Goal: Check status: Check status

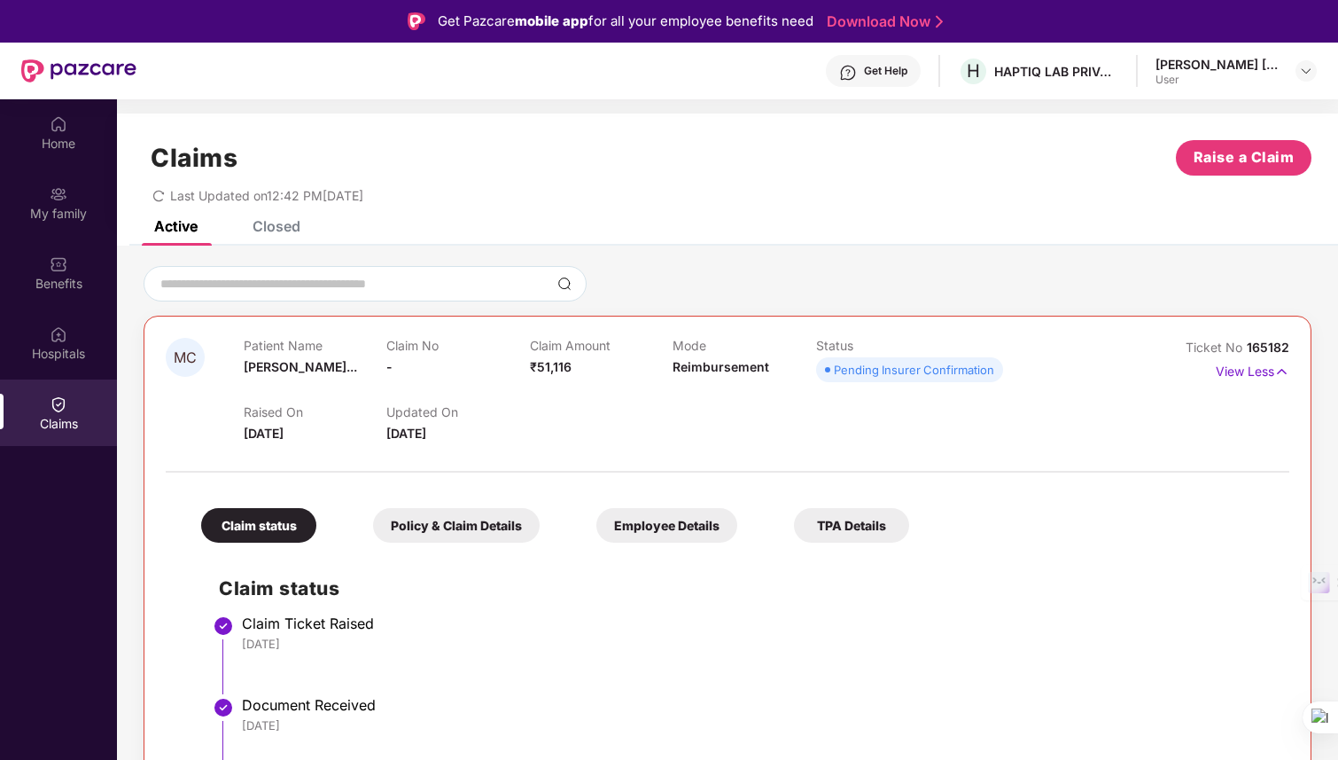
scroll to position [99, 0]
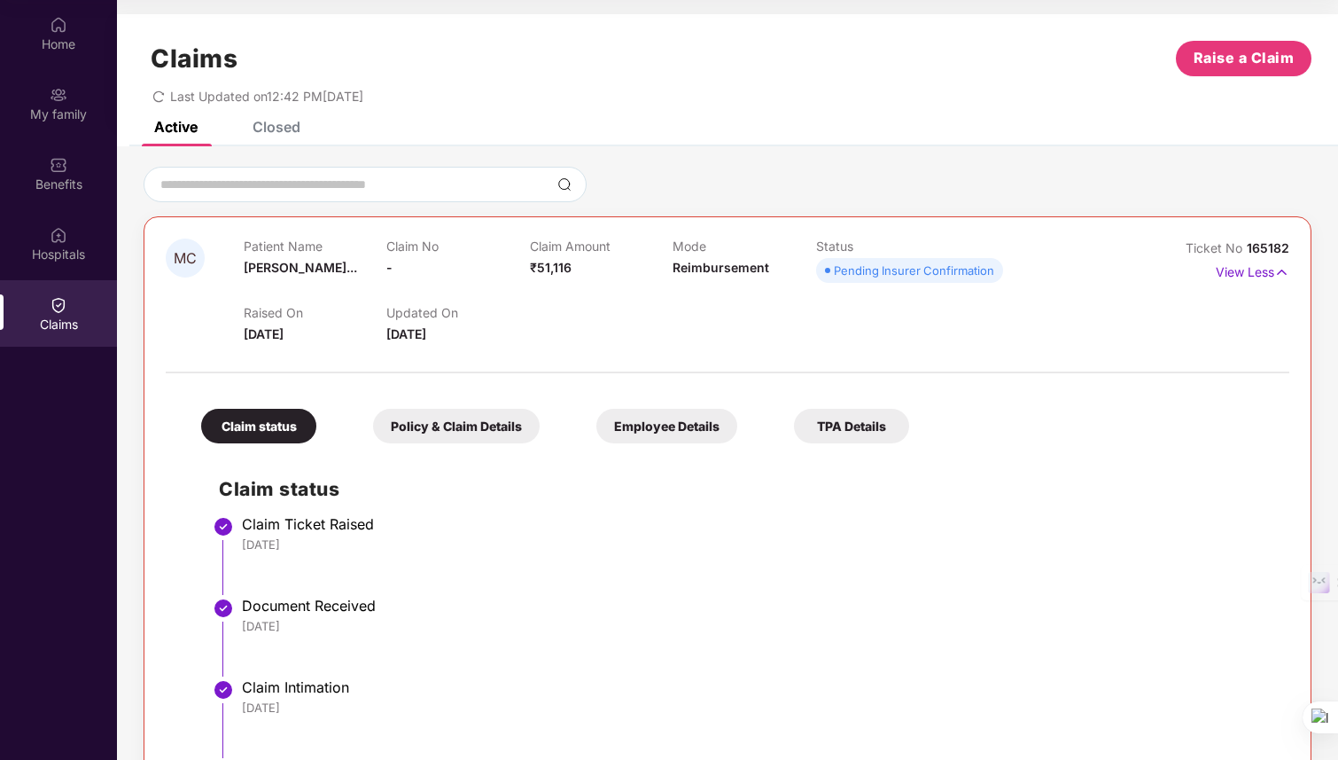
click at [163, 100] on icon "redo" at bounding box center [158, 96] width 12 height 12
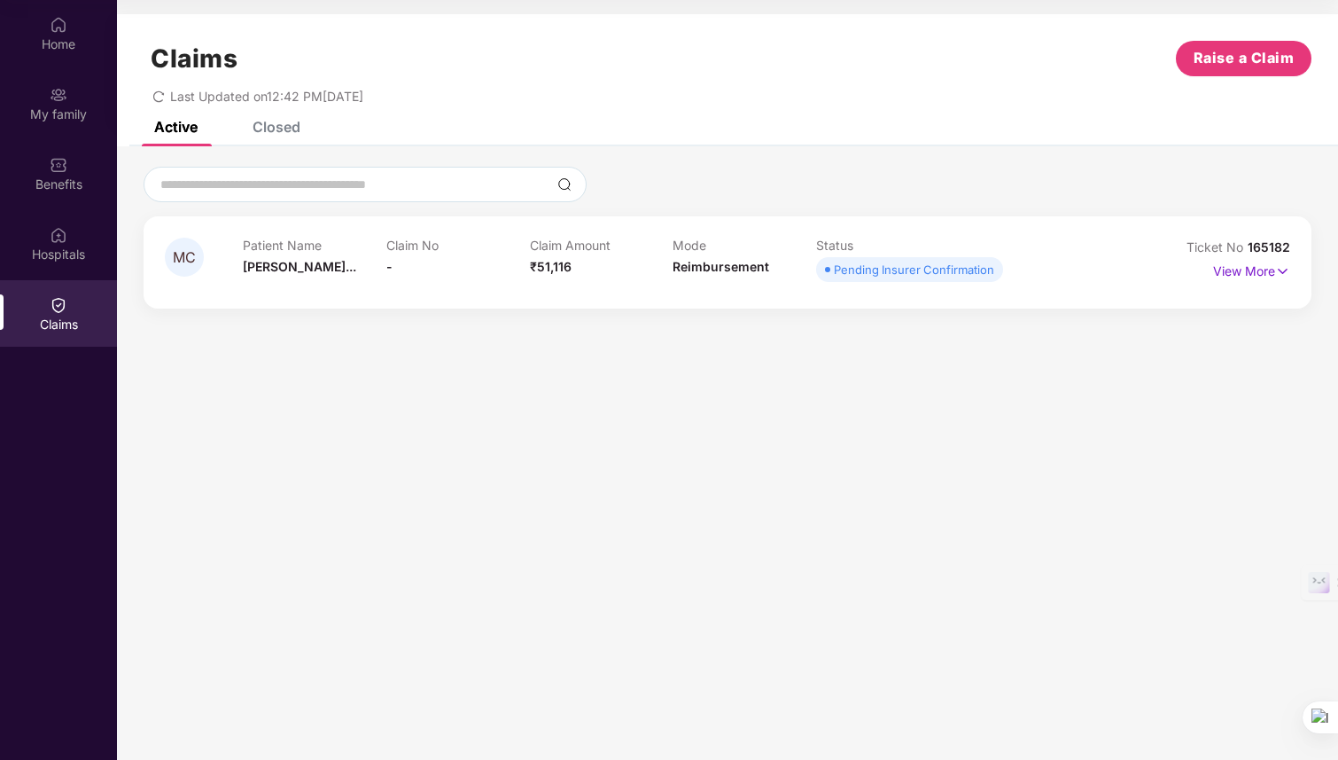
click at [162, 96] on icon "redo" at bounding box center [158, 96] width 12 height 12
drag, startPoint x: 277, startPoint y: 106, endPoint x: 396, endPoint y: 83, distance: 121.9
click at [396, 83] on div "Claims Raise a Claim Last Updated on 12:42 PM[DATE]" at bounding box center [727, 67] width 1221 height 107
click at [396, 83] on div "Last Updated on 12:42 PM[DATE]" at bounding box center [728, 89] width 1168 height 27
drag, startPoint x: 408, startPoint y: 90, endPoint x: 173, endPoint y: 99, distance: 235.1
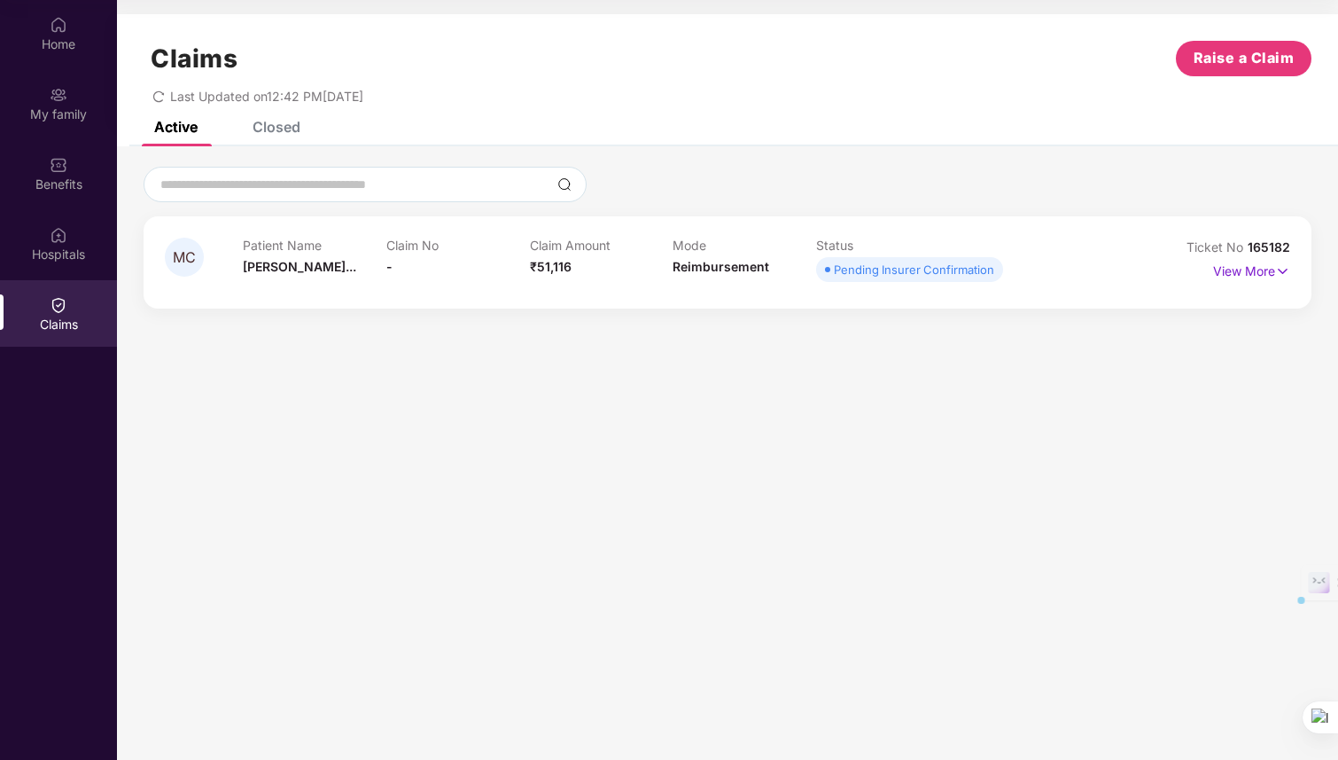
click at [173, 98] on div "Last Updated on 12:42 PM[DATE]" at bounding box center [728, 89] width 1168 height 27
click at [173, 99] on span "Last Updated on 12:42 PM[DATE]" at bounding box center [266, 96] width 193 height 15
click at [156, 98] on icon "redo" at bounding box center [158, 96] width 12 height 12
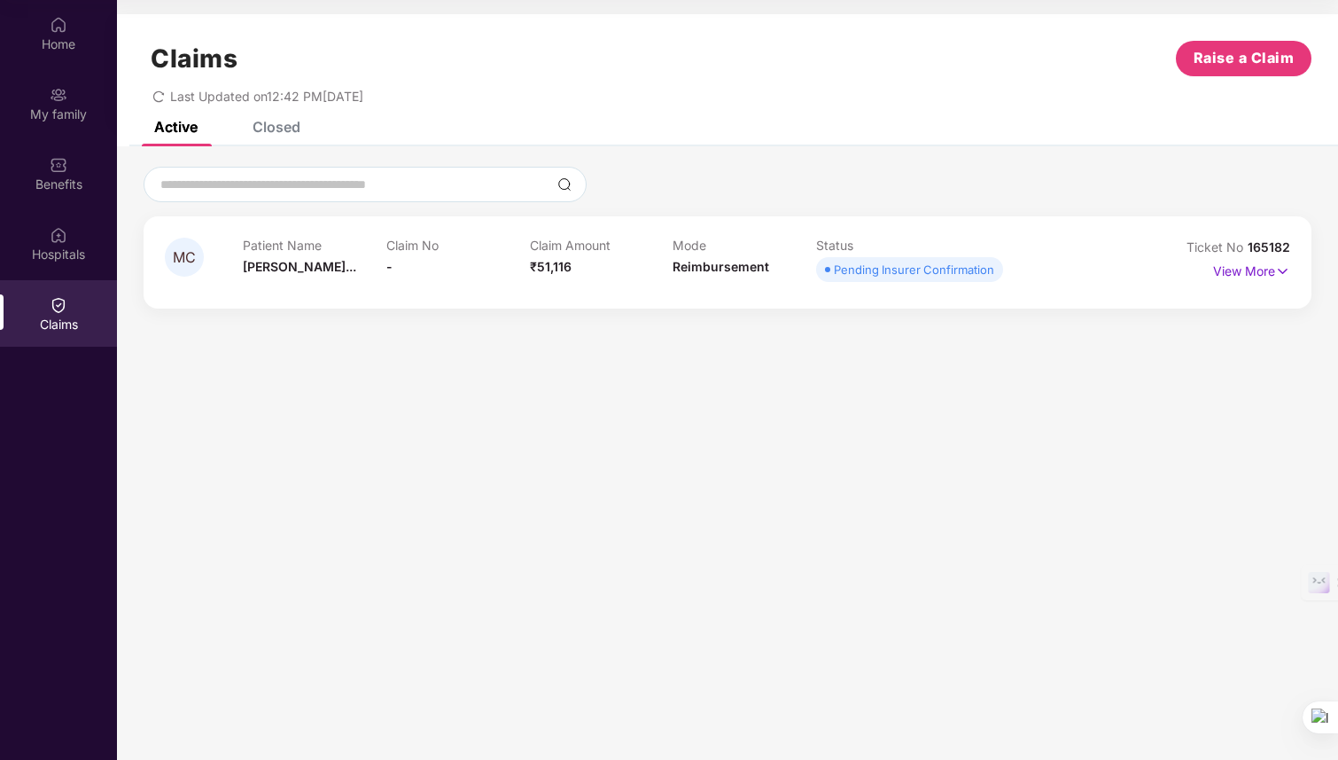
click at [161, 100] on icon "redo" at bounding box center [158, 96] width 11 height 12
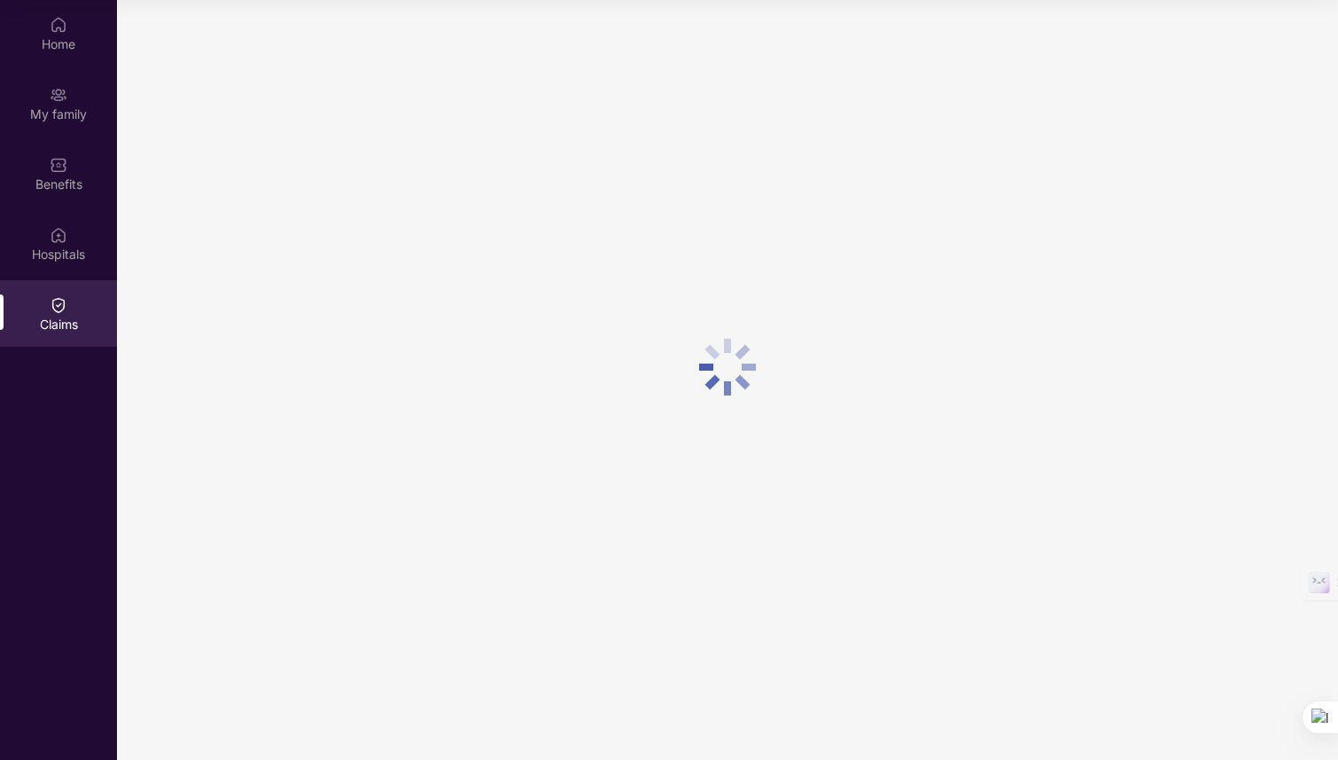
click at [161, 100] on div at bounding box center [727, 366] width 1221 height 733
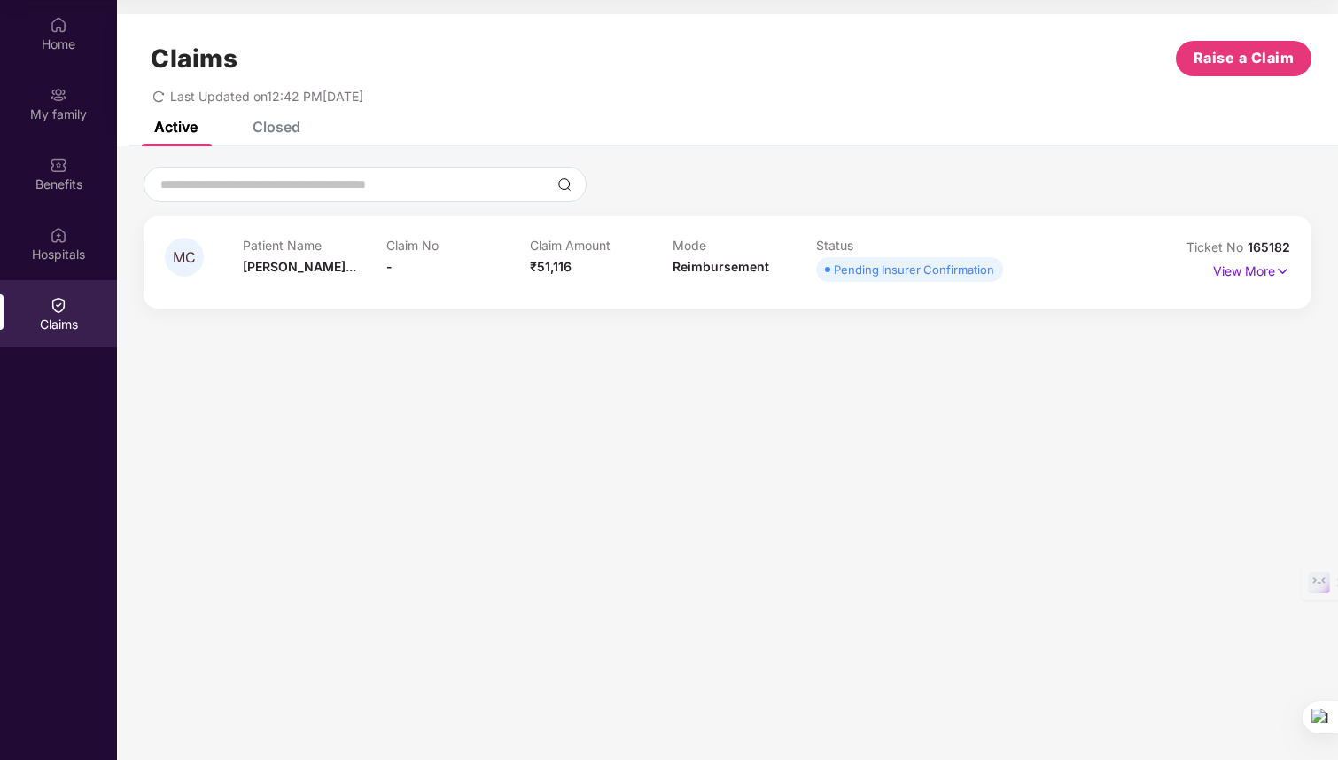
click at [161, 100] on icon "redo" at bounding box center [158, 96] width 11 height 12
click at [253, 139] on div "Closed" at bounding box center [263, 126] width 74 height 39
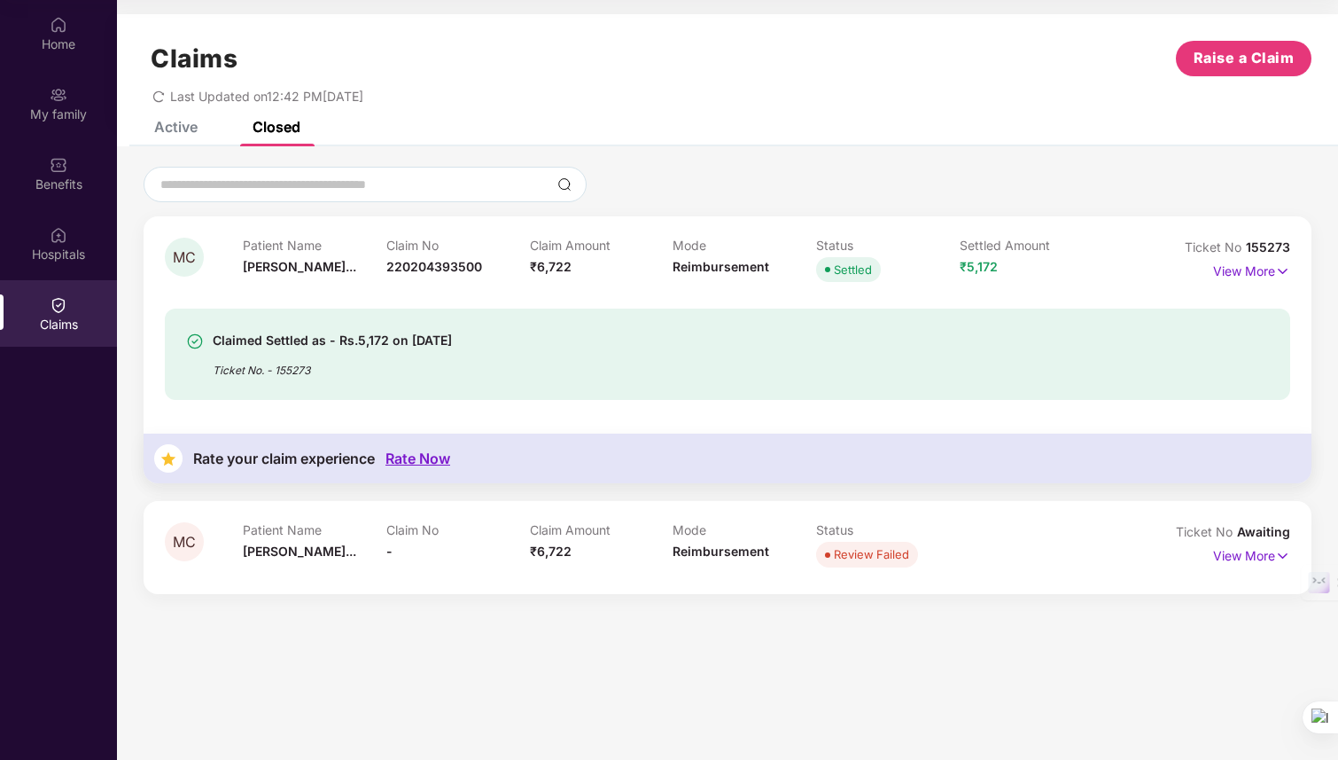
drag, startPoint x: 359, startPoint y: 323, endPoint x: 326, endPoint y: 323, distance: 32.8
click at [344, 323] on div "Claimed Settled as - Rs.5,172 on [DATE] Ticket No. - 155273" at bounding box center [728, 353] width 1126 height 91
click at [159, 117] on div "Claims Raise a Claim Last Updated on 12:42 PM[DATE]" at bounding box center [727, 67] width 1221 height 107
click at [169, 125] on div "Active" at bounding box center [175, 127] width 43 height 18
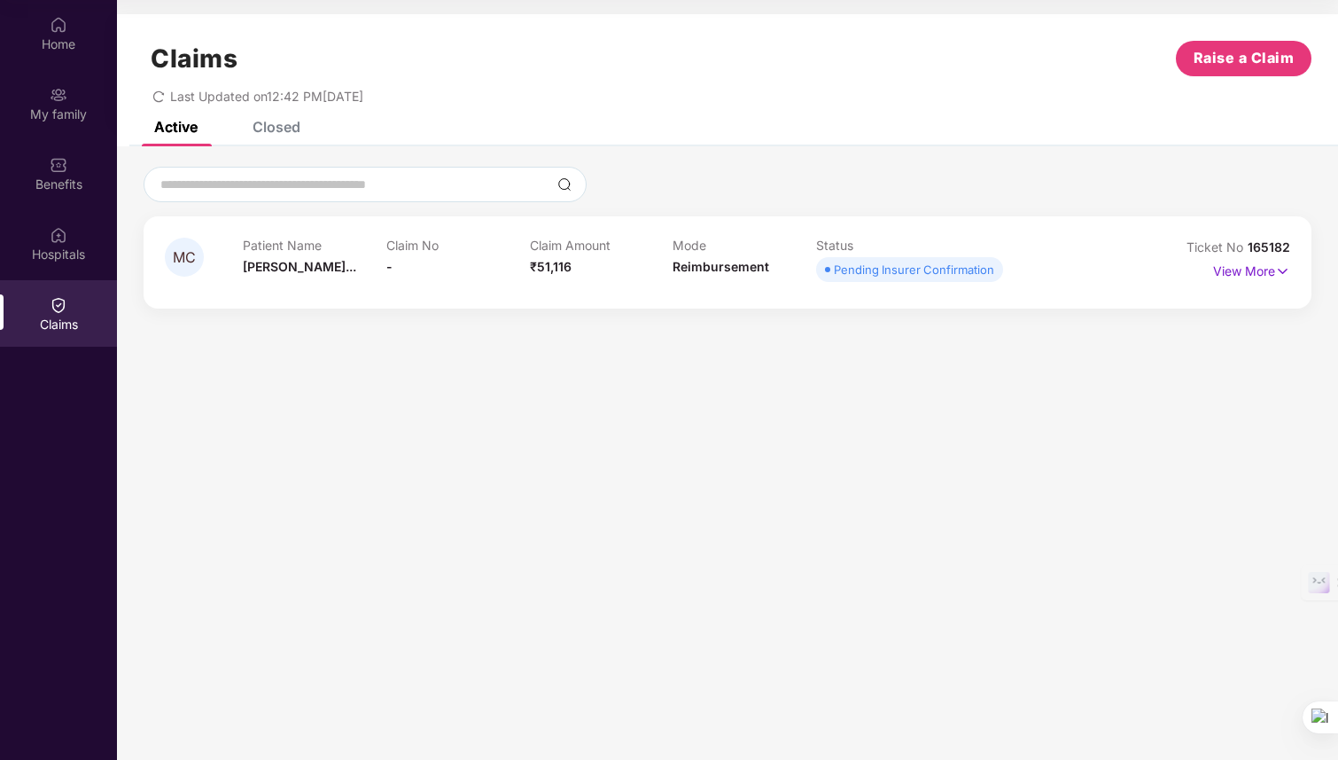
click at [164, 94] on icon "redo" at bounding box center [158, 96] width 12 height 12
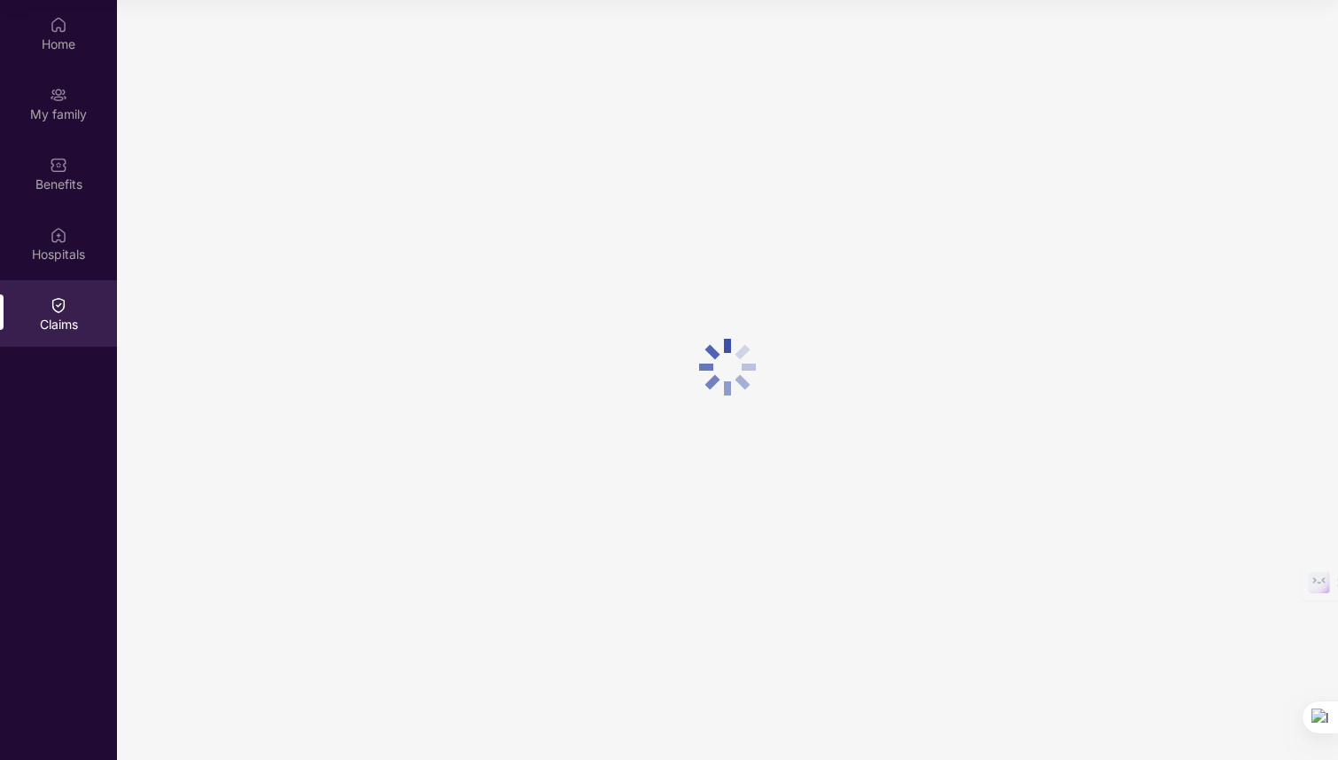
click at [164, 94] on div at bounding box center [727, 366] width 1221 height 733
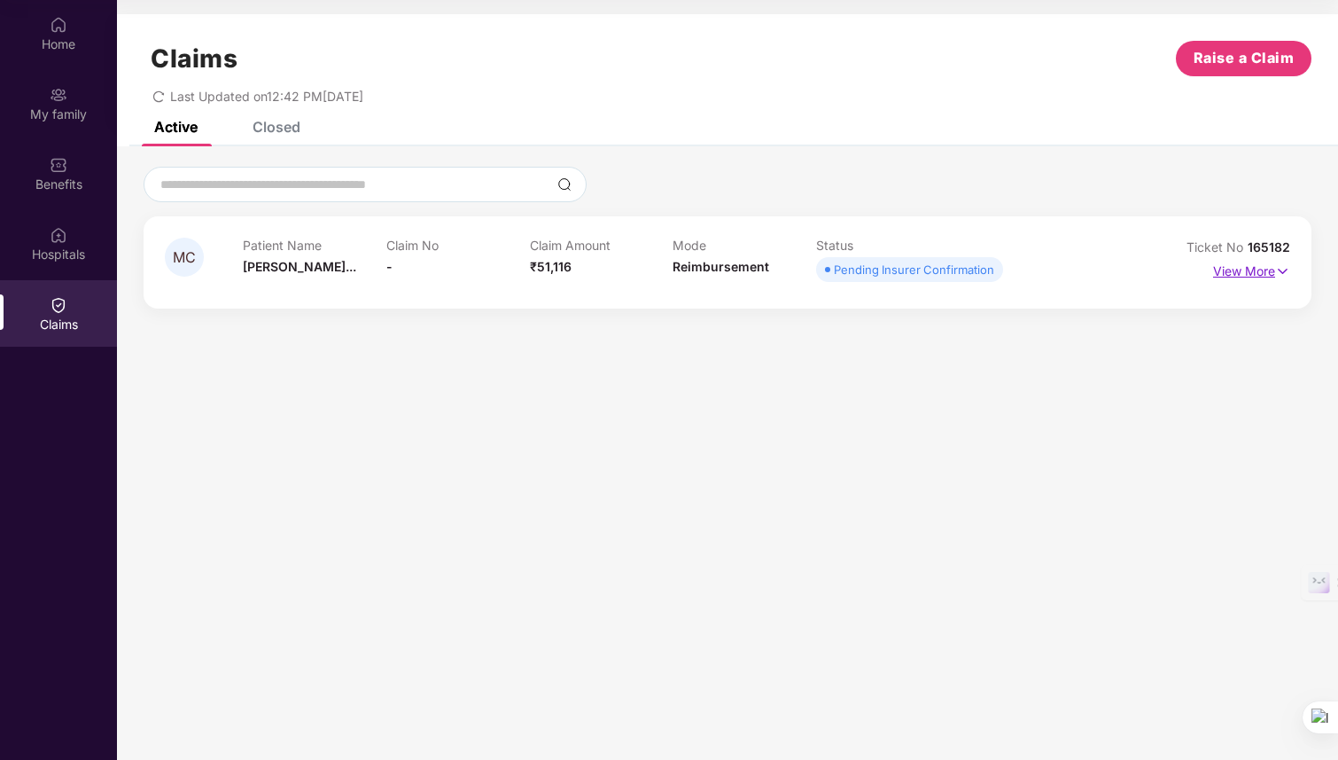
click at [1247, 267] on p "View More" at bounding box center [1251, 269] width 77 height 24
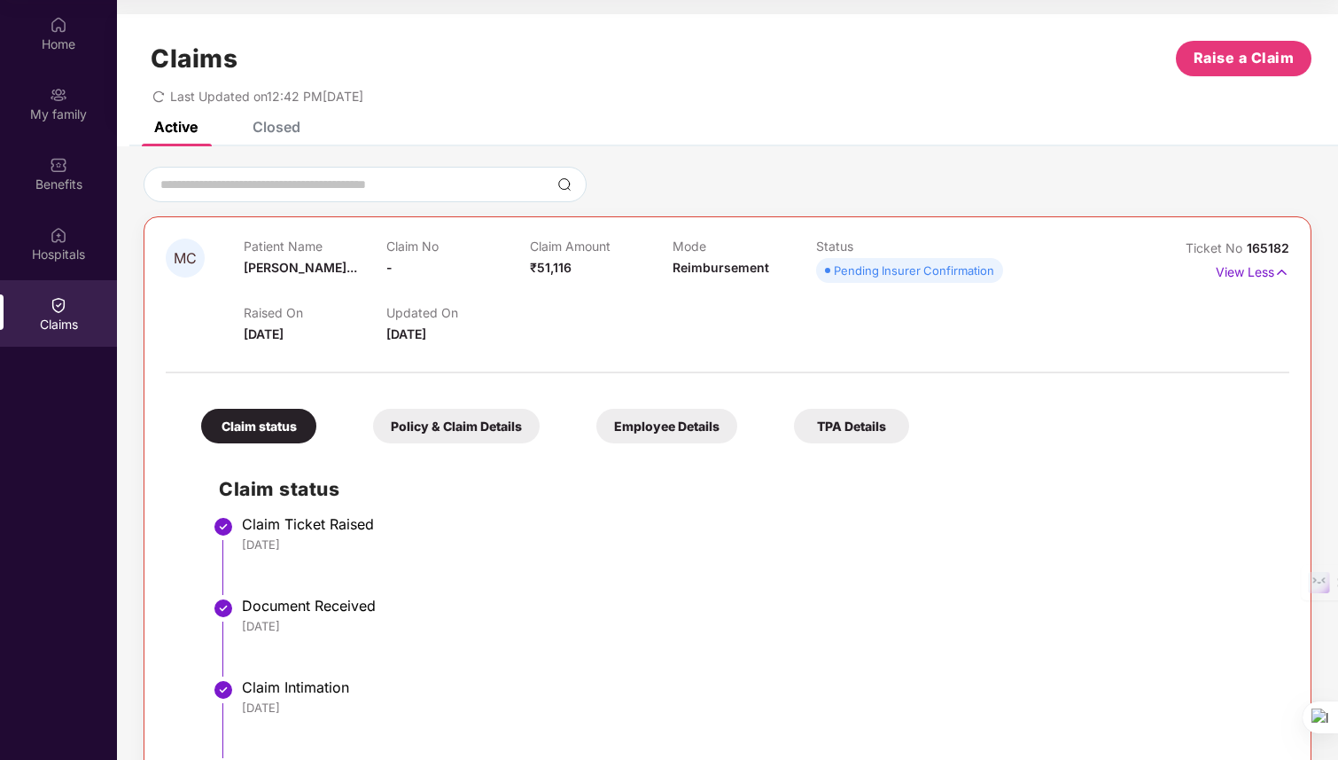
click at [823, 273] on span "Pending Insurer Confirmation" at bounding box center [909, 270] width 187 height 25
click at [1267, 274] on p "View Less" at bounding box center [1253, 270] width 74 height 24
